Goal: Information Seeking & Learning: Learn about a topic

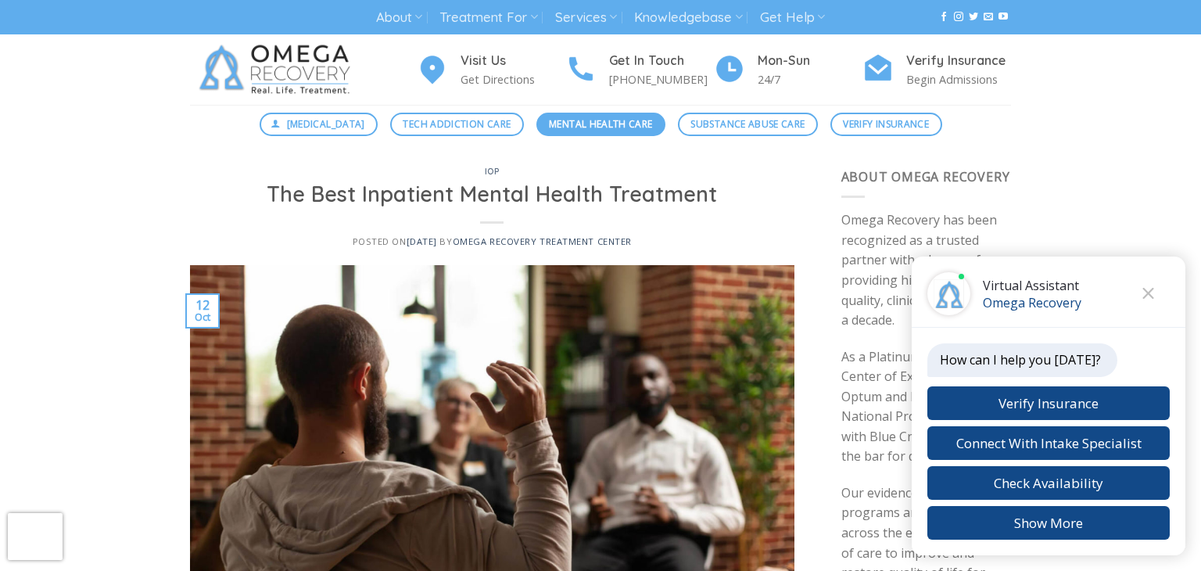
click at [632, 127] on span "Mental Health Care" at bounding box center [600, 123] width 103 height 15
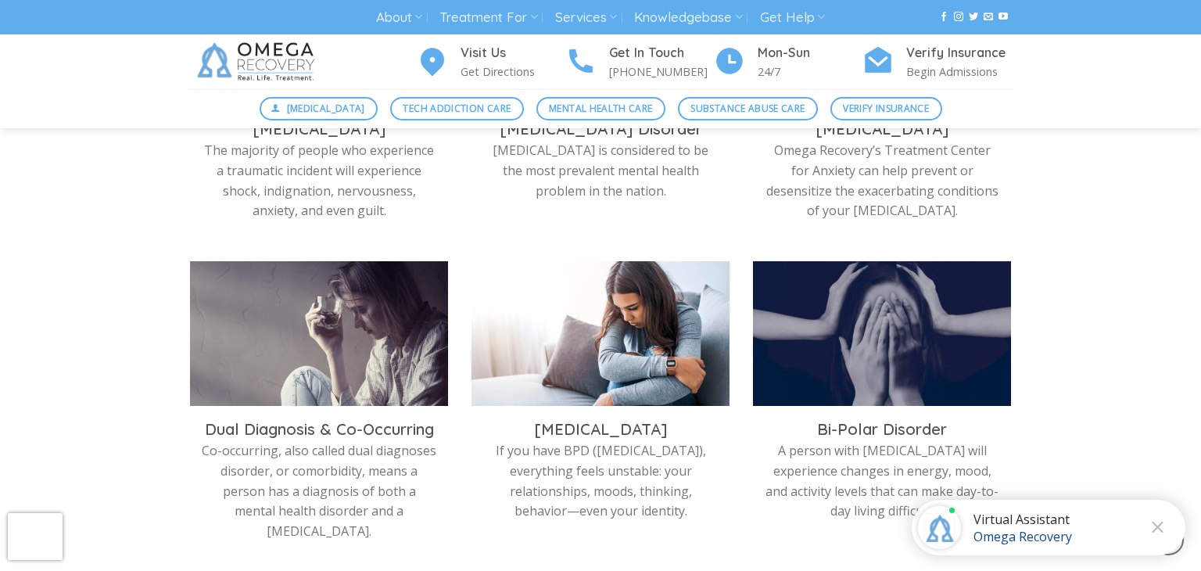
scroll to position [997, 0]
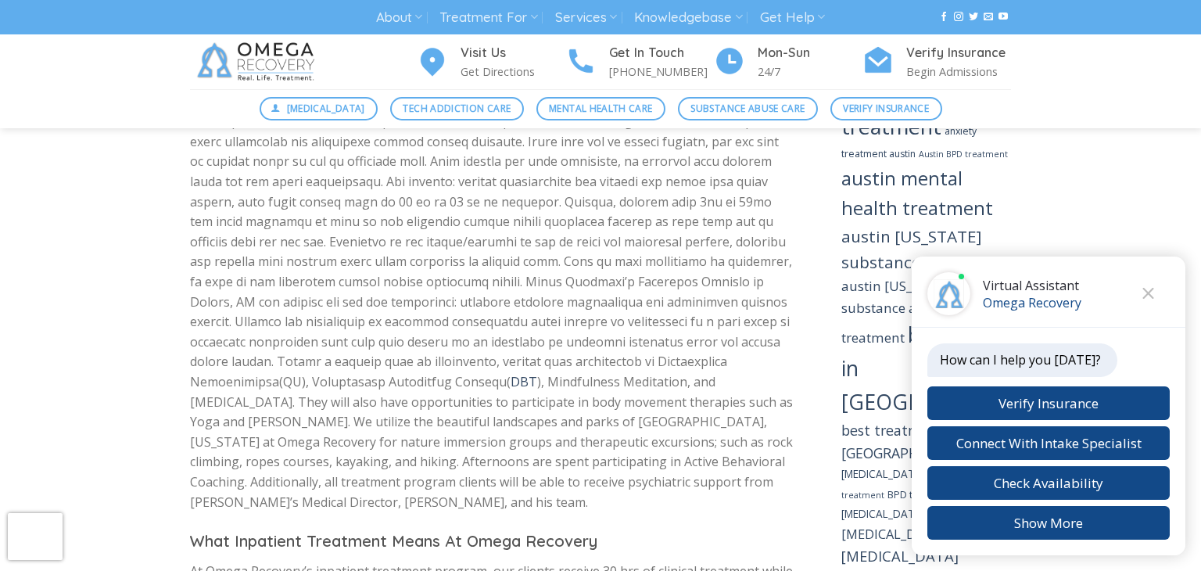
scroll to position [1282, 0]
click at [1142, 296] on icon "Close chat" at bounding box center [1148, 293] width 12 height 11
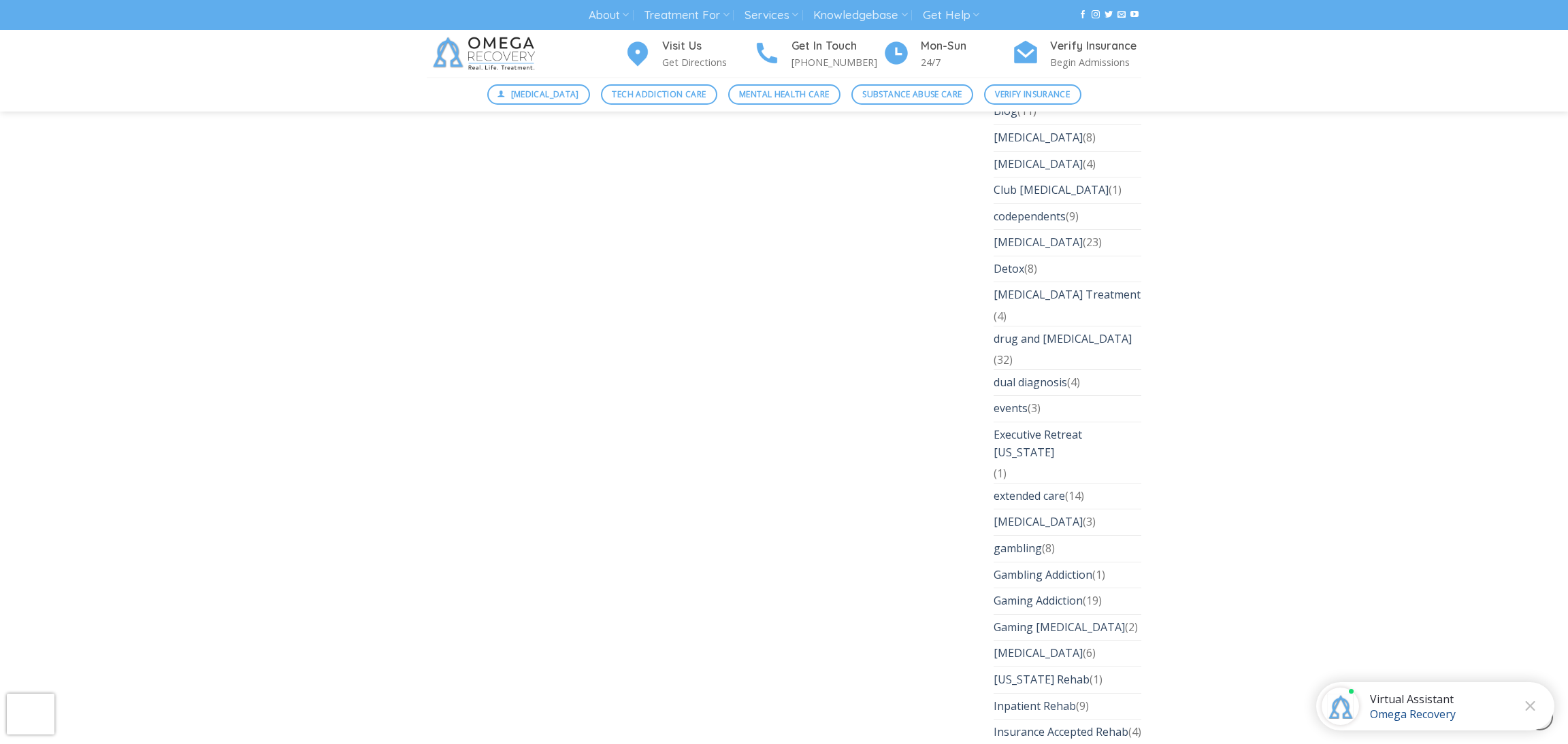
scroll to position [2932, 0]
